Goal: Task Accomplishment & Management: Use online tool/utility

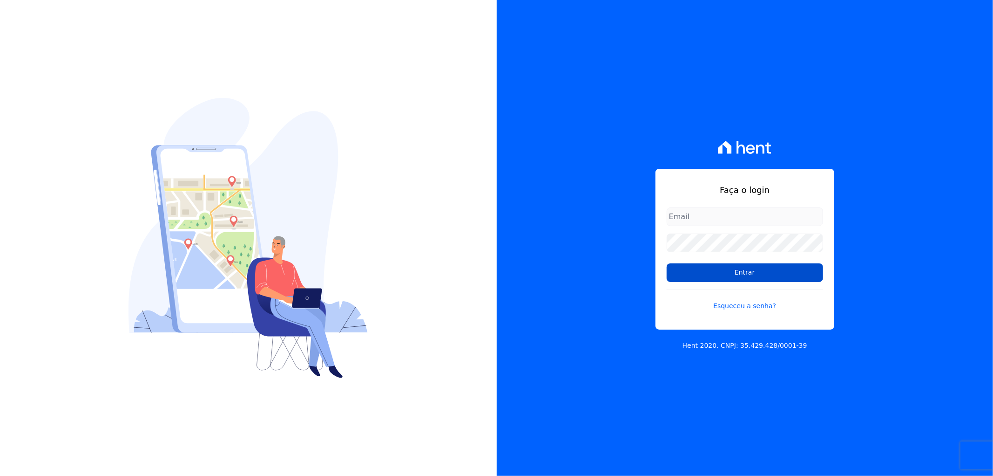
type input "recepcao@vilaurbe.com.br"
click at [752, 271] on input "Entrar" at bounding box center [745, 272] width 156 height 19
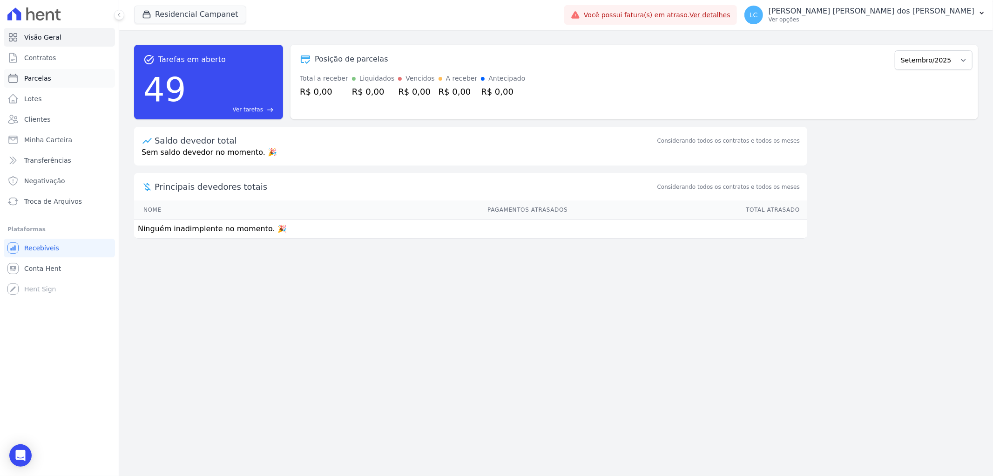
click at [46, 82] on span "Parcelas" at bounding box center [37, 78] width 27 height 9
select select
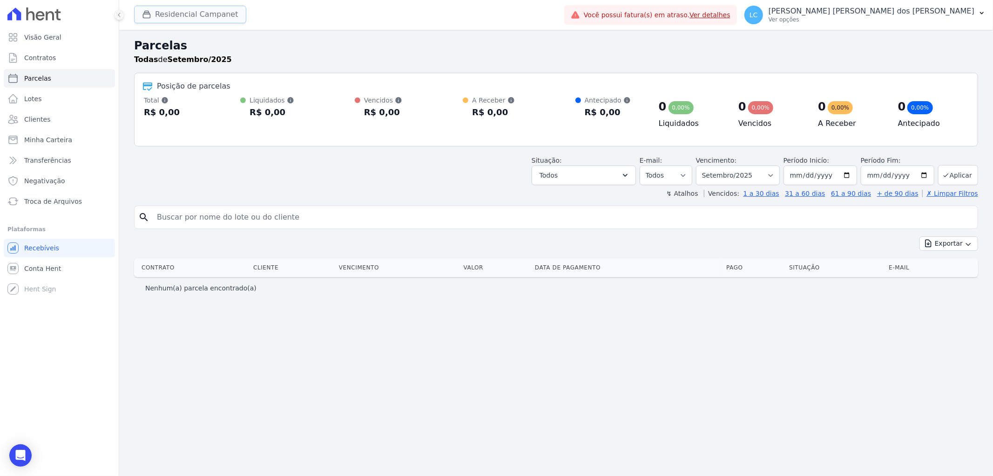
click at [194, 15] on button "Residencial Campanet" at bounding box center [190, 15] width 112 height 18
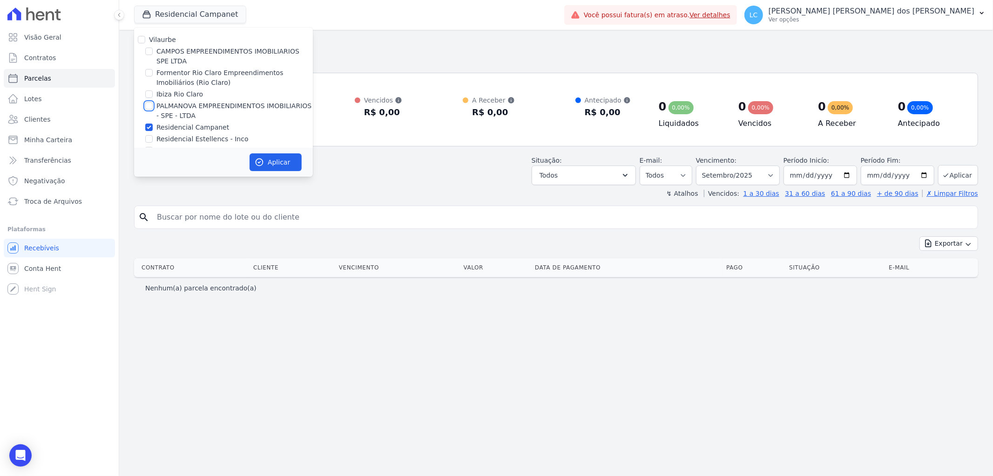
click at [148, 106] on input "PALMANOVA EMPREENDIMENTOS IMOBILIARIOS - SPE - LTDA" at bounding box center [148, 105] width 7 height 7
checkbox input "true"
click at [149, 129] on input "Residencial Campanet" at bounding box center [148, 126] width 7 height 7
checkbox input "false"
click at [263, 163] on icon "button" at bounding box center [259, 162] width 7 height 7
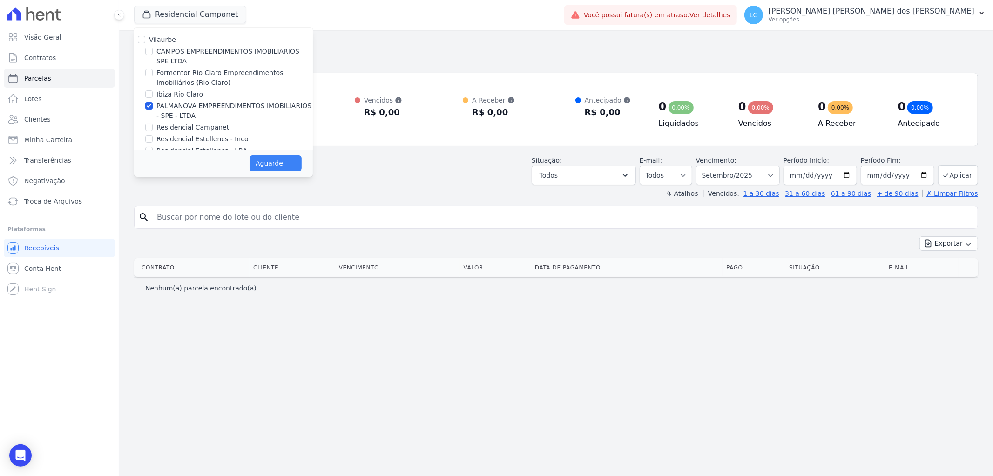
select select
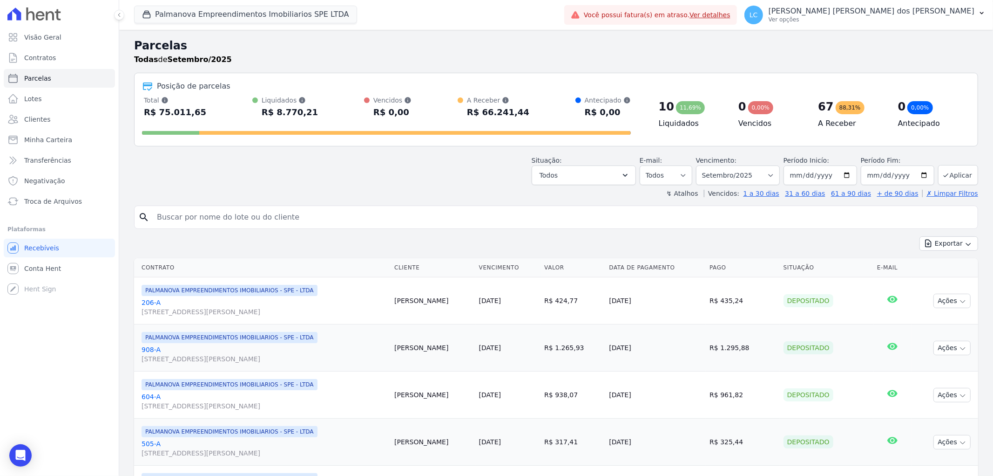
click at [338, 224] on input "search" at bounding box center [562, 217] width 823 height 19
paste input "Maria Jeane da Silva"
type input "Maria Jeane da Silva"
select select
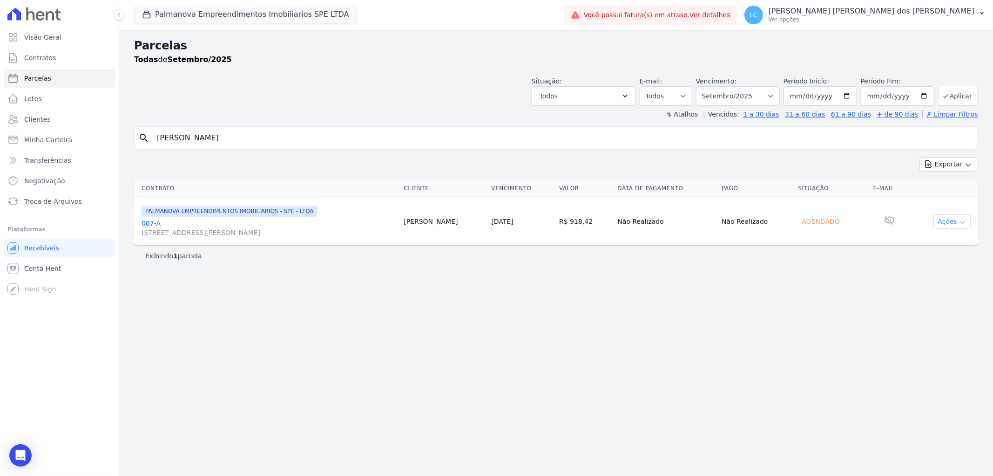
click at [951, 219] on button "Ações" at bounding box center [952, 221] width 37 height 14
click at [945, 243] on link "Ver boleto" at bounding box center [948, 242] width 89 height 17
click at [194, 9] on button "Palmanova Empreendimentos Imobiliarios SPE LTDA" at bounding box center [245, 15] width 223 height 18
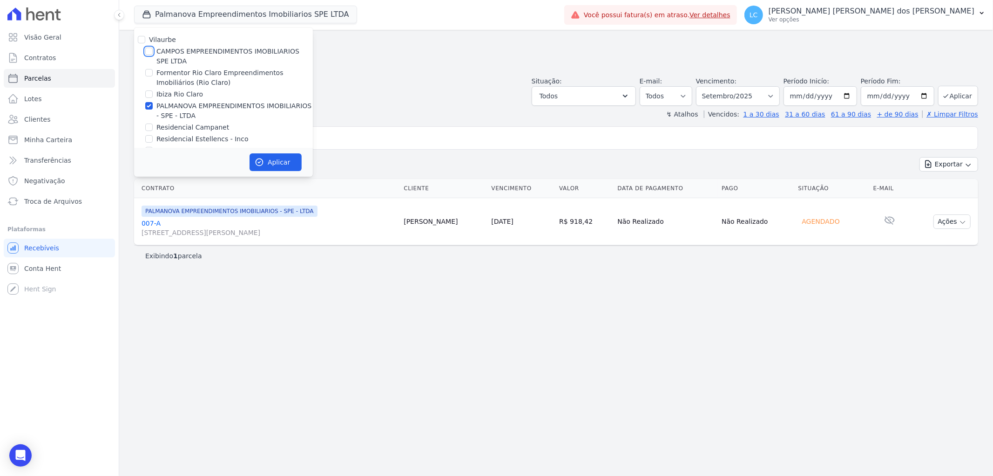
click at [149, 53] on input "CAMPOS EMPREENDIMENTOS IMOBILIARIOS SPE LTDA" at bounding box center [148, 51] width 7 height 7
checkbox input "true"
click at [149, 103] on input "PALMANOVA EMPREENDIMENTOS IMOBILIARIOS - SPE - LTDA" at bounding box center [148, 105] width 7 height 7
checkbox input "false"
drag, startPoint x: 284, startPoint y: 160, endPoint x: 300, endPoint y: 156, distance: 16.2
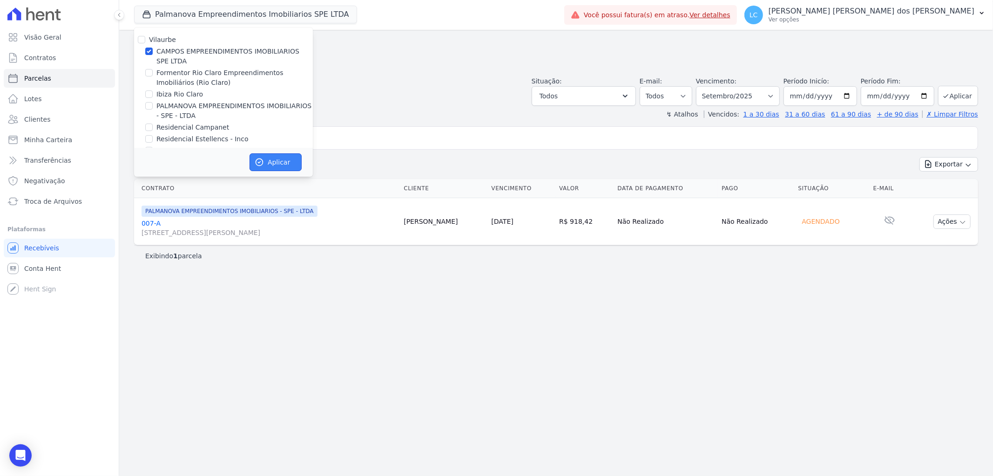
click at [287, 160] on button "Aplicar" at bounding box center [276, 162] width 52 height 18
select select
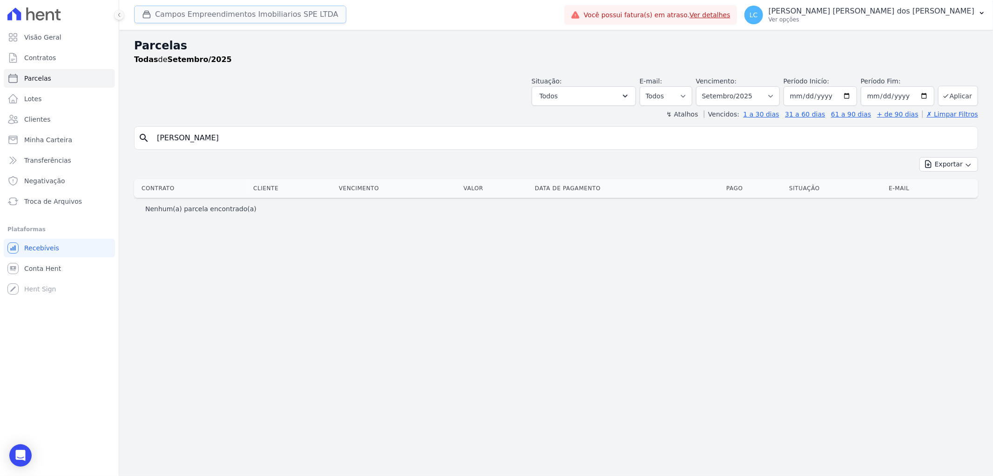
click at [163, 8] on button "Campos Empreendimentos Imobiliarios SPE LTDA" at bounding box center [240, 15] width 212 height 18
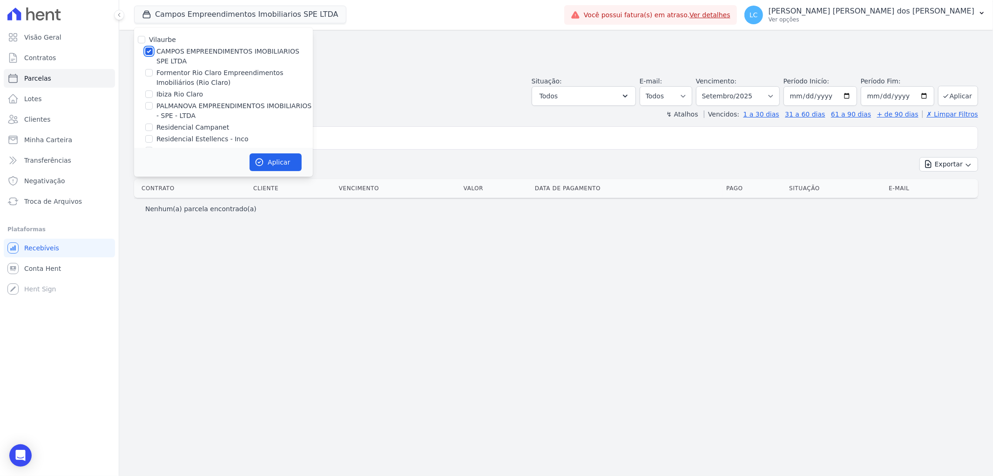
click at [148, 49] on input "CAMPOS EMPREENDIMENTOS IMOBILIARIOS SPE LTDA" at bounding box center [148, 51] width 7 height 7
checkbox input "false"
click at [148, 68] on div at bounding box center [148, 72] width 7 height 9
click at [145, 71] on input "Formentor Rio Claro Empreendimentos Imobiliários (Rio Claro)" at bounding box center [148, 72] width 7 height 7
checkbox input "true"
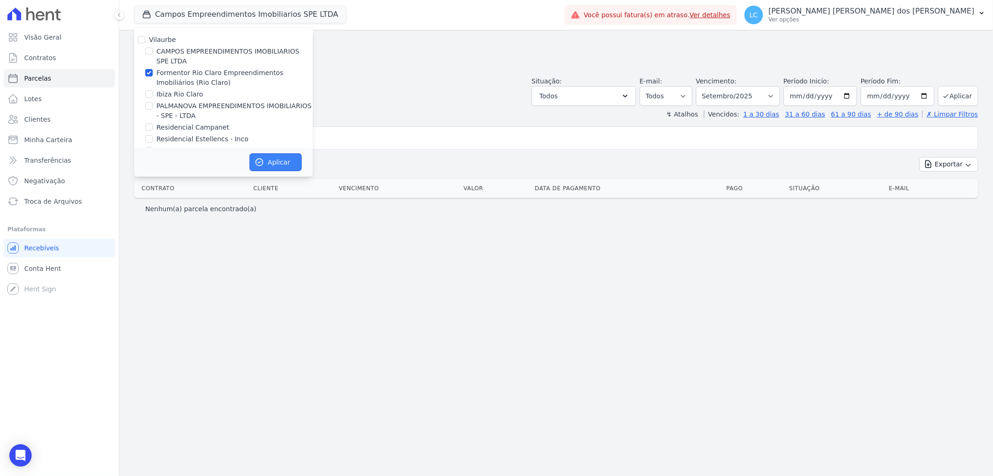
click at [290, 166] on button "Aplicar" at bounding box center [276, 162] width 52 height 18
select select
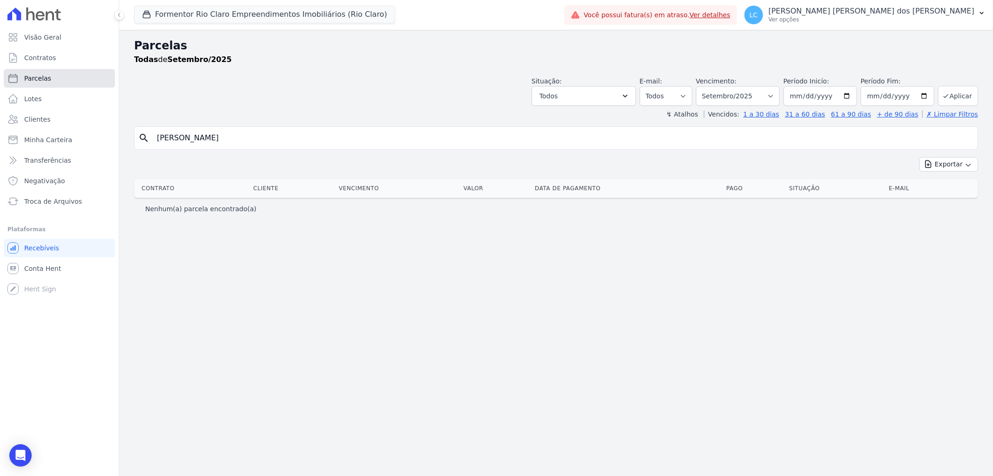
click at [67, 73] on link "Parcelas" at bounding box center [59, 78] width 111 height 19
select select
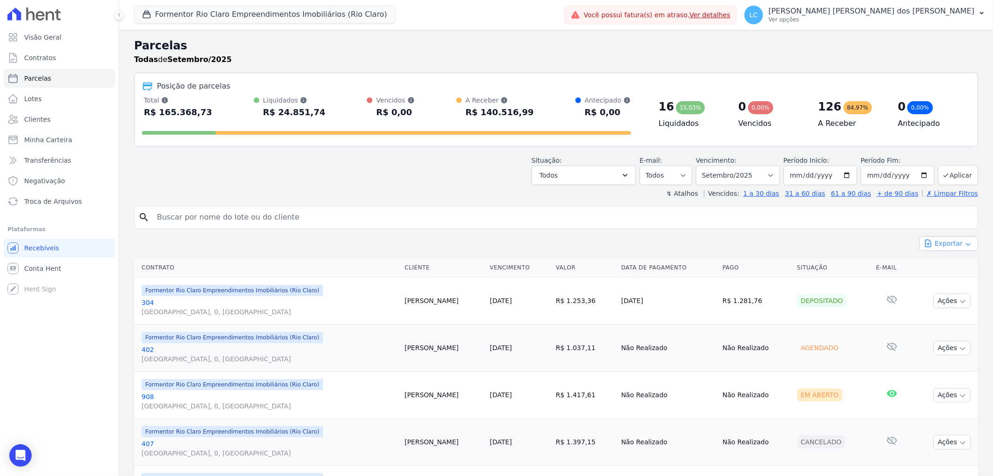
click at [947, 247] on button "Exportar" at bounding box center [949, 243] width 59 height 14
click at [943, 263] on span "Exportar PDF" at bounding box center [948, 265] width 49 height 9
click at [216, 14] on button "Formentor Rio Claro Empreendimentos Imobiliários (Rio Claro)" at bounding box center [264, 15] width 261 height 18
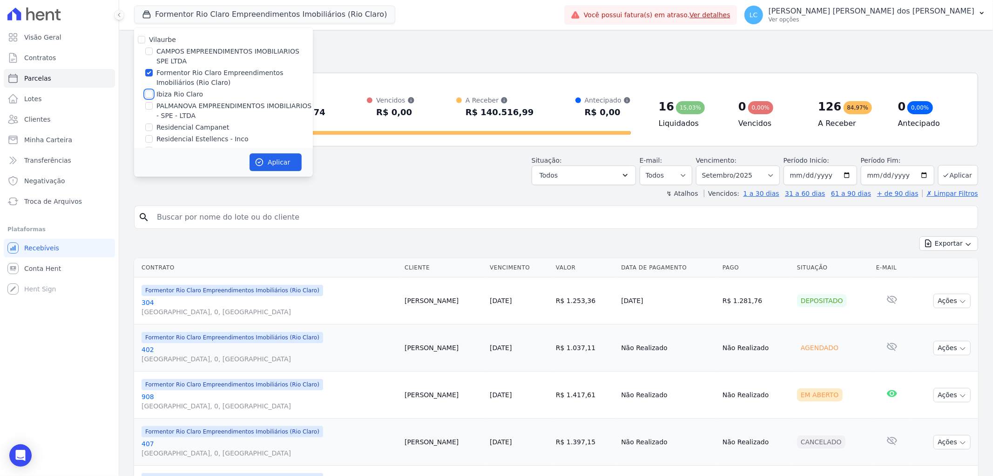
click at [148, 93] on input "Ibiza Rio Claro" at bounding box center [148, 93] width 7 height 7
checkbox input "true"
click at [150, 72] on input "Formentor Rio Claro Empreendimentos Imobiliários (Rio Claro)" at bounding box center [148, 72] width 7 height 7
checkbox input "false"
click at [280, 164] on button "Aplicar" at bounding box center [276, 162] width 52 height 18
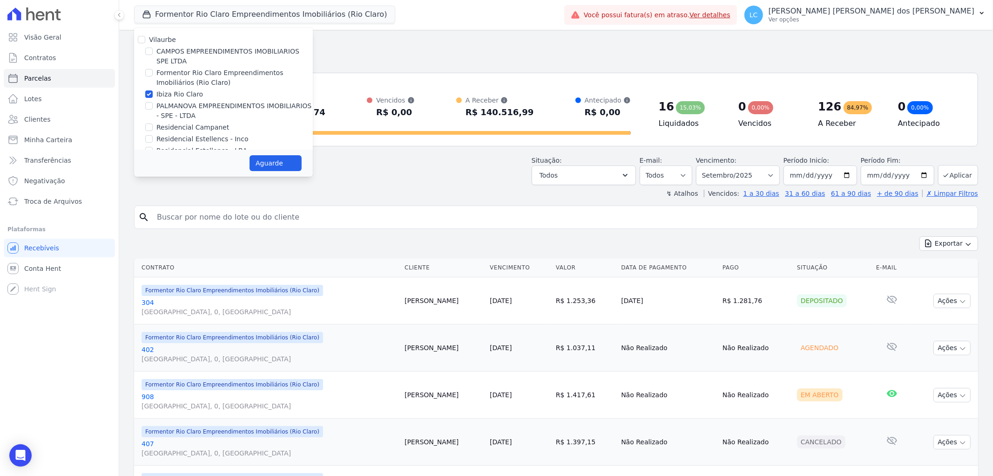
select select
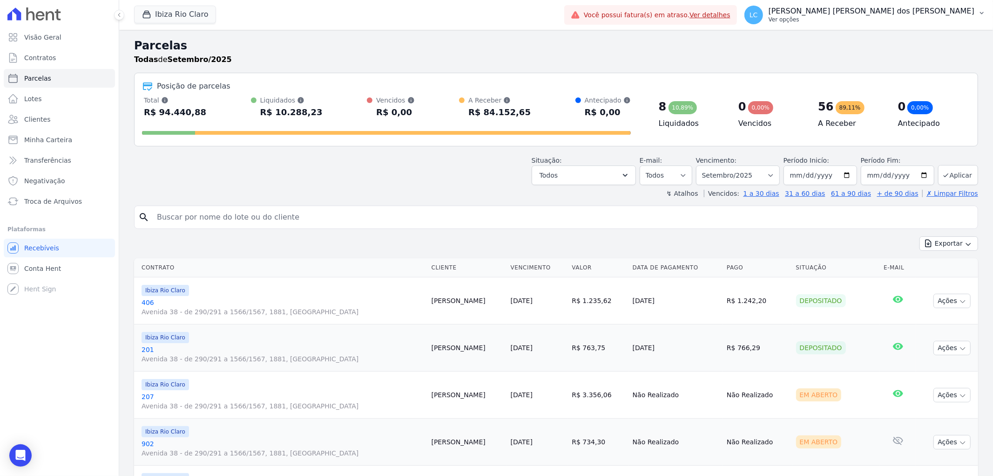
click at [758, 14] on span "LC" at bounding box center [754, 15] width 8 height 7
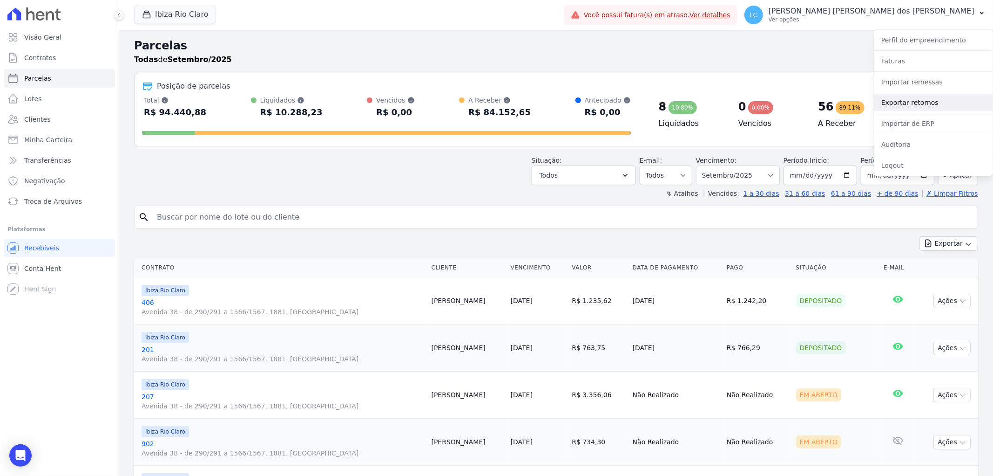
click at [919, 102] on link "Exportar retornos" at bounding box center [933, 102] width 119 height 17
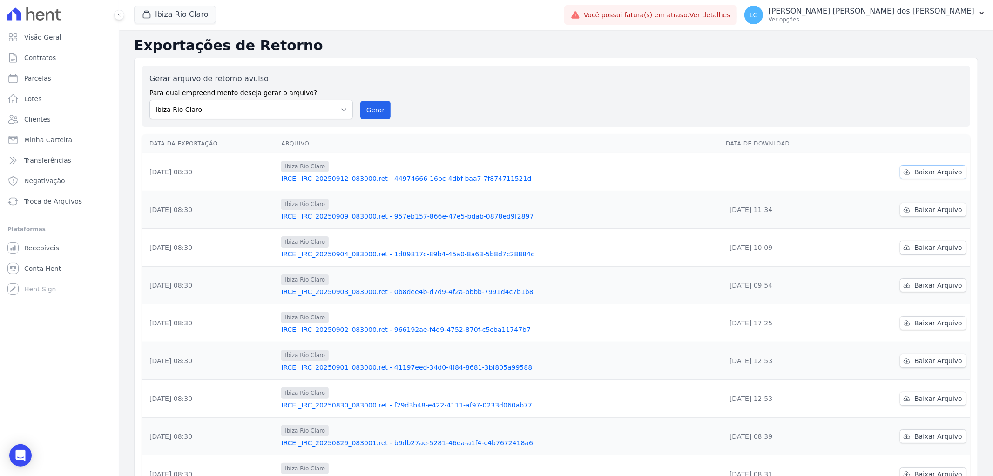
click at [922, 166] on link "Baixar Arquivo" at bounding box center [933, 172] width 67 height 14
click at [180, 10] on button "Ibiza Rio Claro" at bounding box center [175, 15] width 82 height 18
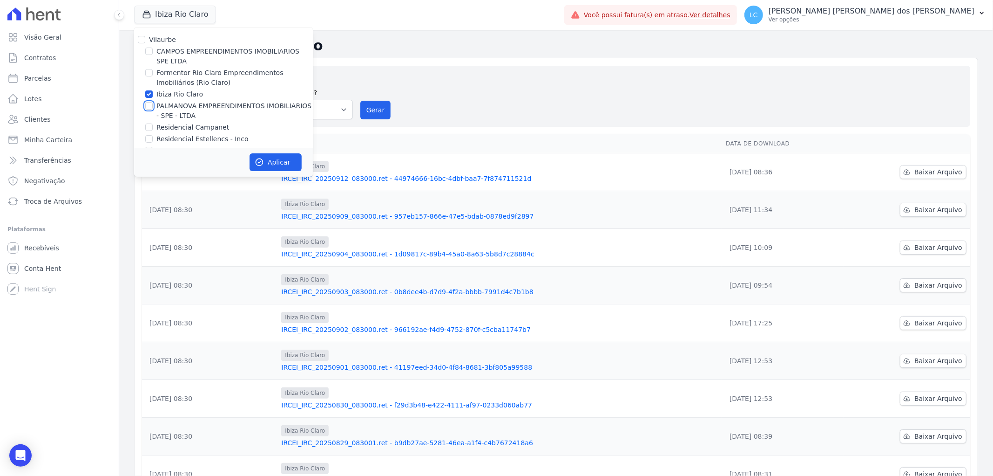
click at [146, 103] on input "PALMANOVA EMPREENDIMENTOS IMOBILIARIOS - SPE - LTDA" at bounding box center [148, 105] width 7 height 7
checkbox input "true"
drag, startPoint x: 148, startPoint y: 94, endPoint x: 193, endPoint y: 119, distance: 51.9
click at [148, 93] on input "Ibiza Rio Claro" at bounding box center [148, 93] width 7 height 7
checkbox input "false"
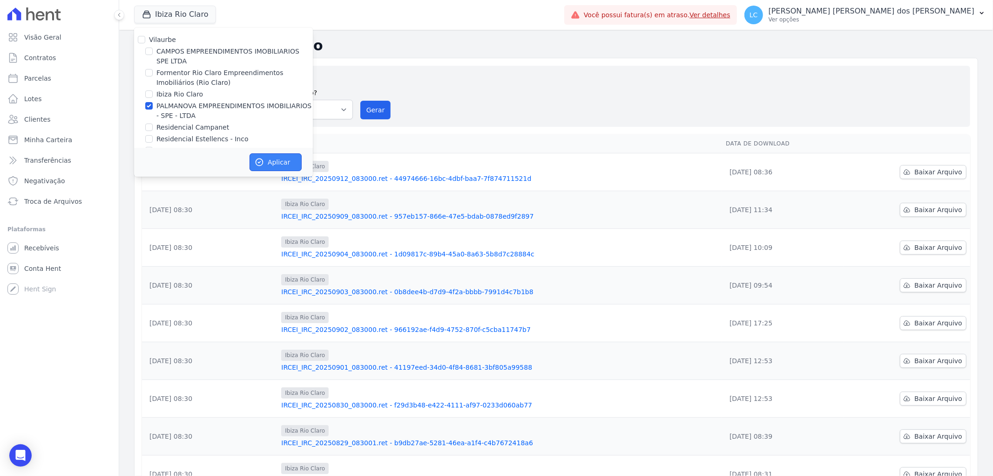
click at [272, 160] on button "Aplicar" at bounding box center [276, 162] width 52 height 18
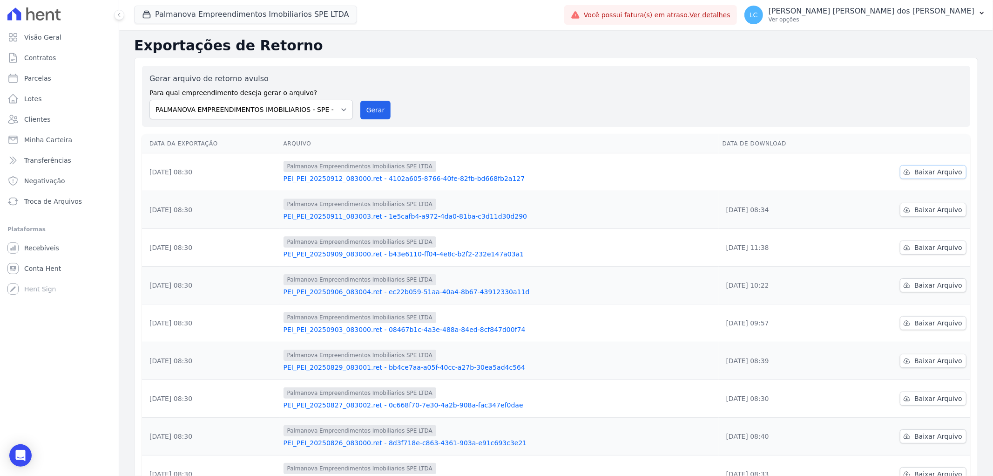
click at [915, 168] on span "Baixar Arquivo" at bounding box center [939, 171] width 48 height 9
click at [253, 16] on button "Palmanova Empreendimentos Imobiliarios SPE LTDA" at bounding box center [245, 15] width 223 height 18
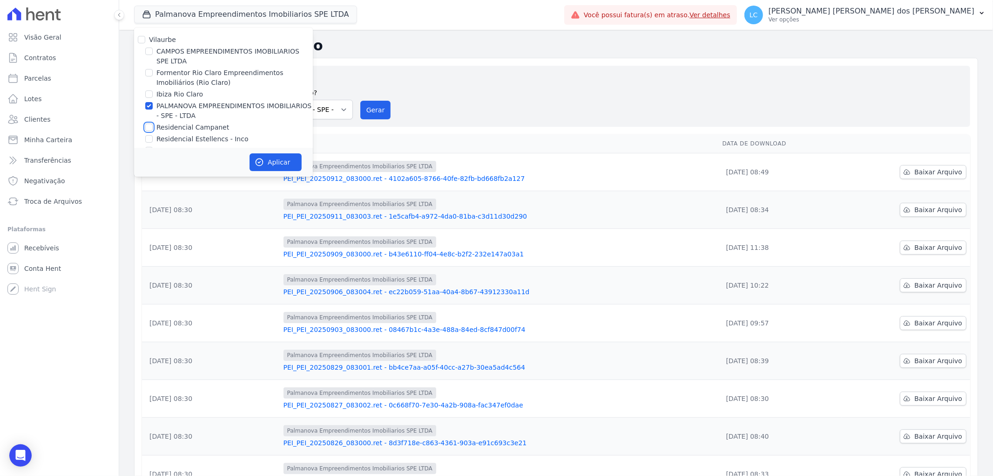
click at [148, 129] on input "Residencial Campanet" at bounding box center [148, 126] width 7 height 7
checkbox input "true"
drag, startPoint x: 148, startPoint y: 108, endPoint x: 217, endPoint y: 134, distance: 73.1
click at [150, 108] on input "PALMANOVA EMPREENDIMENTOS IMOBILIARIOS - SPE - LTDA" at bounding box center [148, 105] width 7 height 7
checkbox input "false"
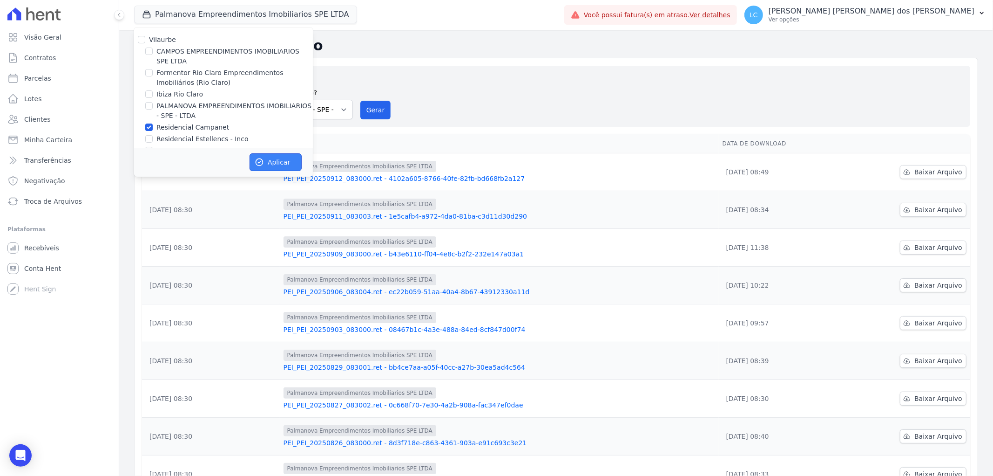
click at [277, 160] on button "Aplicar" at bounding box center [276, 162] width 52 height 18
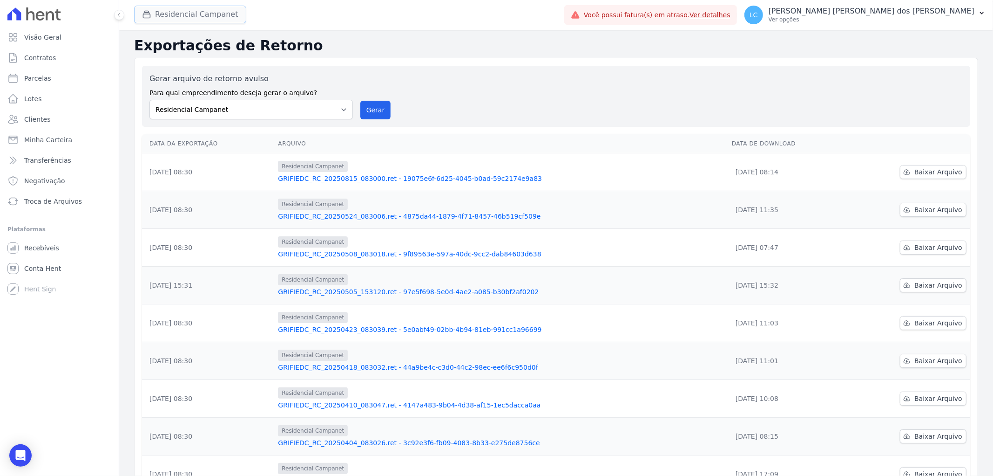
click at [190, 19] on button "Residencial Campanet" at bounding box center [190, 15] width 112 height 18
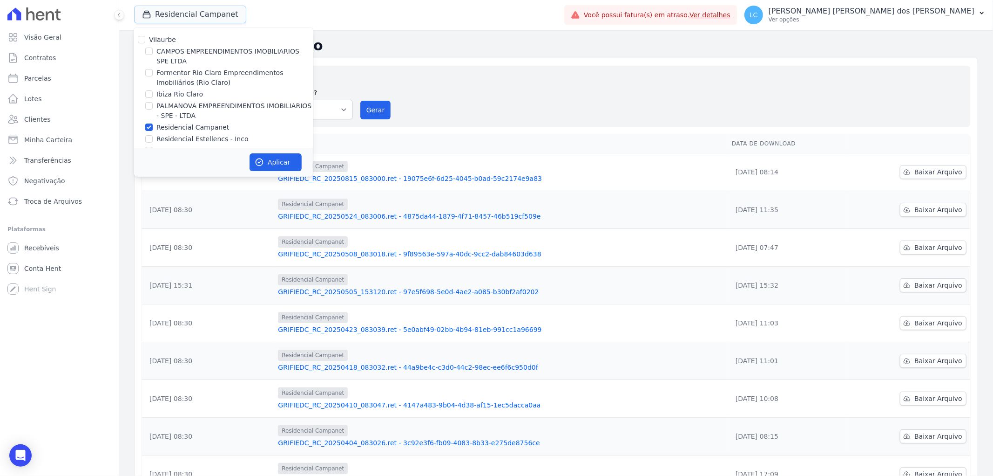
scroll to position [15, 0]
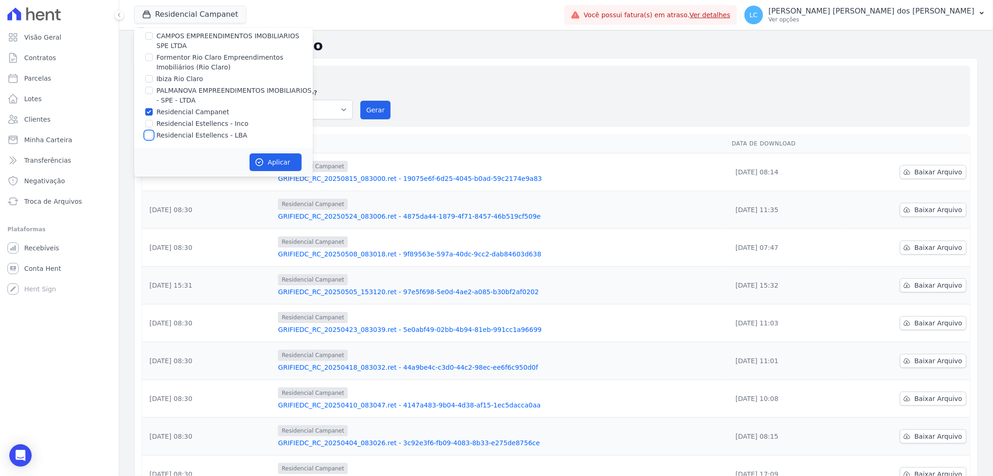
click at [148, 133] on input "Residencial Estellencs - LBA" at bounding box center [148, 134] width 7 height 7
checkbox input "true"
click at [148, 115] on input "Residencial Campanet" at bounding box center [148, 111] width 7 height 7
checkbox input "false"
click at [280, 164] on button "Aplicar" at bounding box center [276, 162] width 52 height 18
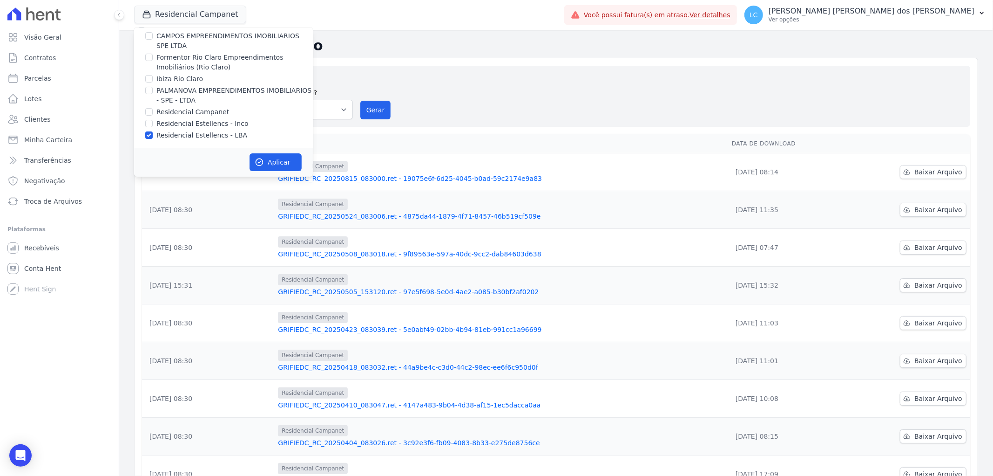
scroll to position [13, 0]
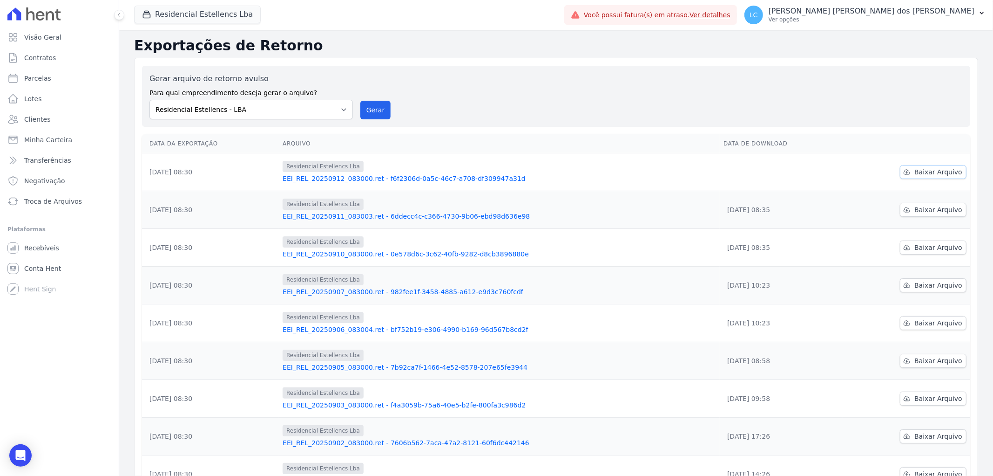
click at [928, 178] on link "Baixar Arquivo" at bounding box center [933, 172] width 67 height 14
